Goal: Find specific page/section: Find specific page/section

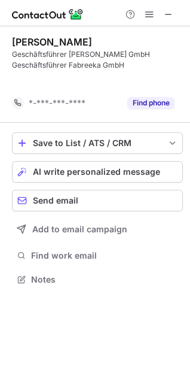
scroll to position [252, 190]
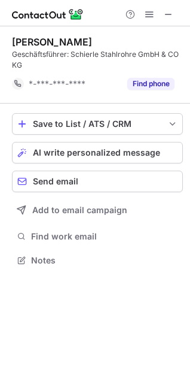
scroll to position [252, 190]
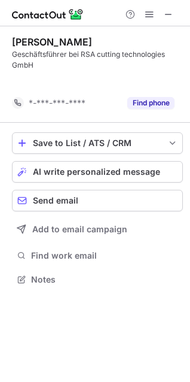
scroll to position [252, 190]
